Goal: Task Accomplishment & Management: Manage account settings

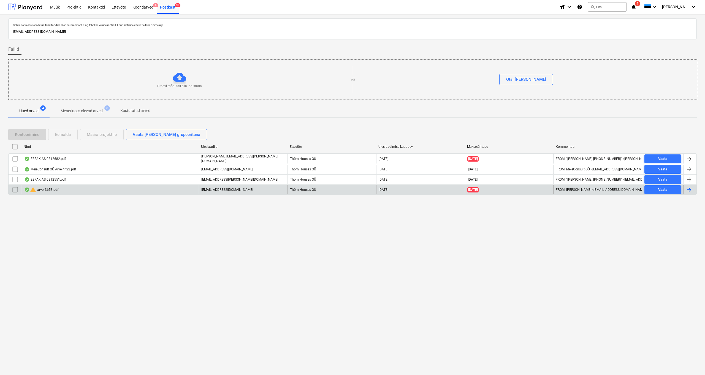
click at [48, 190] on div "warning arve_3653.pdf" at bounding box center [41, 189] width 34 height 7
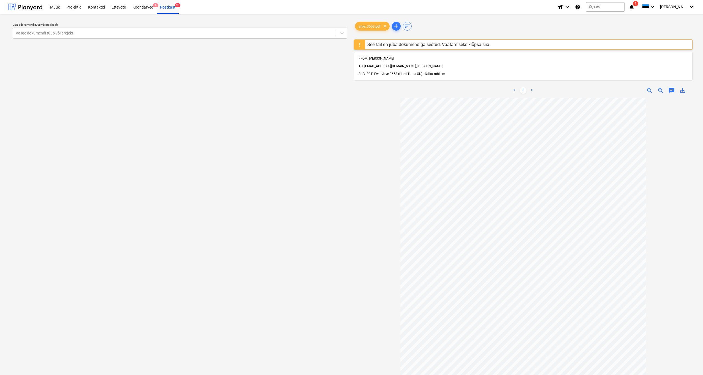
click at [437, 72] on span "Näita rohkem" at bounding box center [435, 74] width 20 height 4
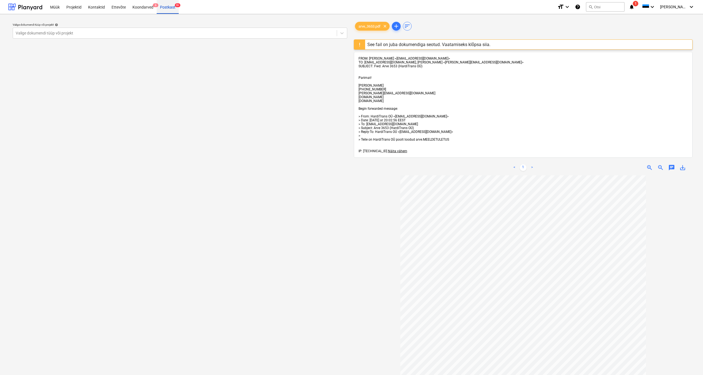
click at [168, 5] on div "Postkast 9+" at bounding box center [168, 7] width 22 height 14
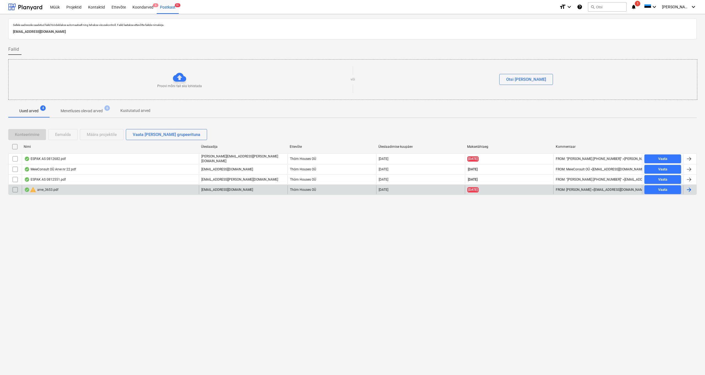
click at [16, 189] on input "checkbox" at bounding box center [15, 189] width 9 height 9
click at [70, 135] on div "Eemalda" at bounding box center [63, 134] width 16 height 7
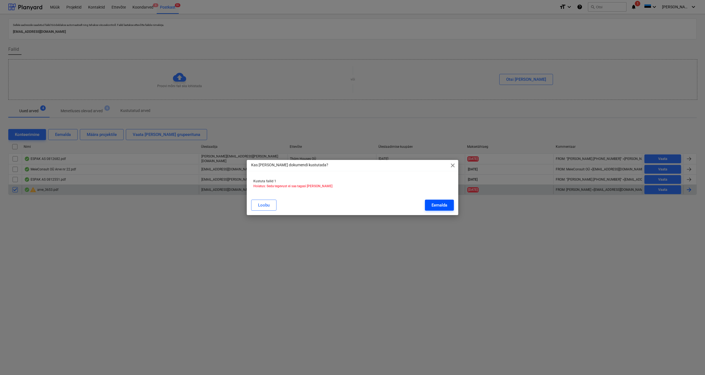
click at [443, 207] on div "Eemalda" at bounding box center [440, 204] width 16 height 7
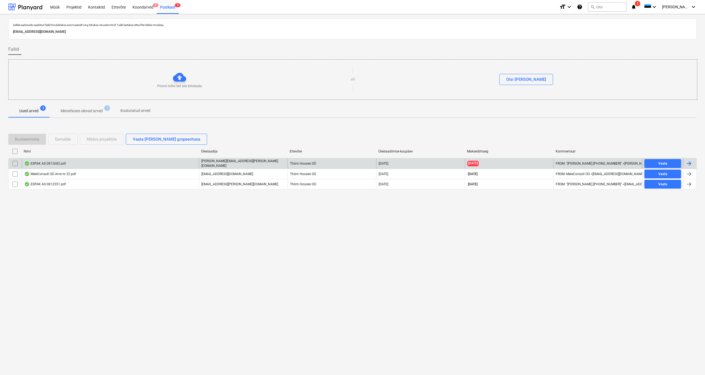
click at [52, 164] on div "ESPAK AS 0812682.pdf" at bounding box center [45, 163] width 42 height 4
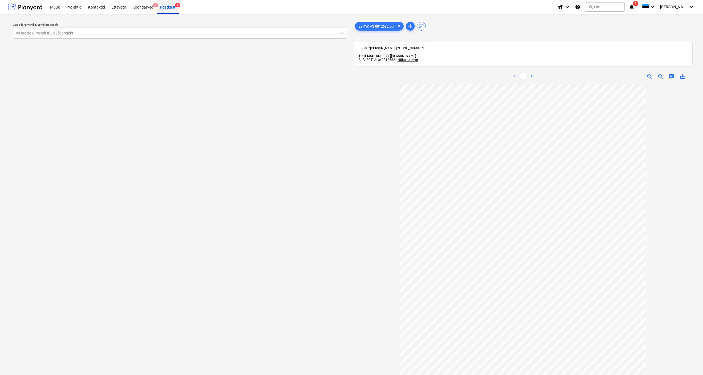
click at [169, 9] on div "Postkast 8" at bounding box center [168, 7] width 22 height 14
